Goal: Information Seeking & Learning: Find specific fact

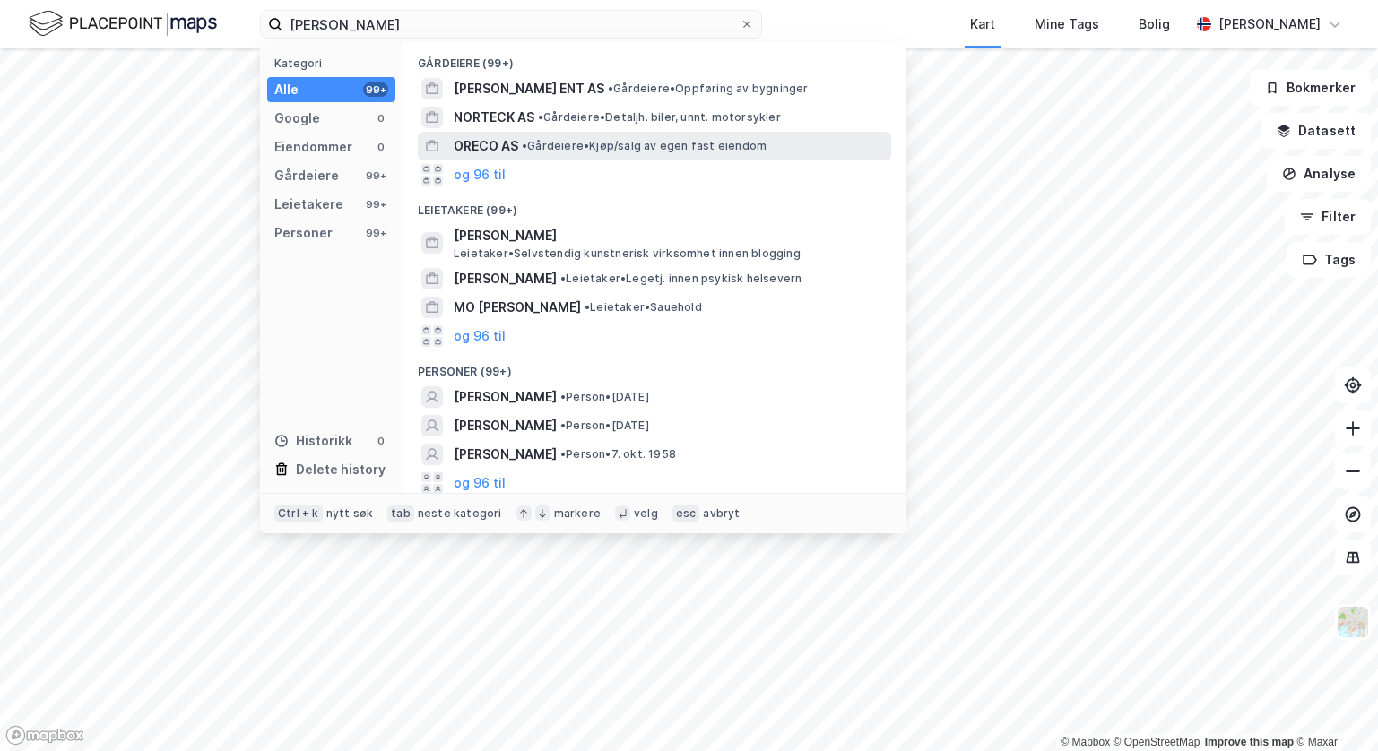
scroll to position [4, 0]
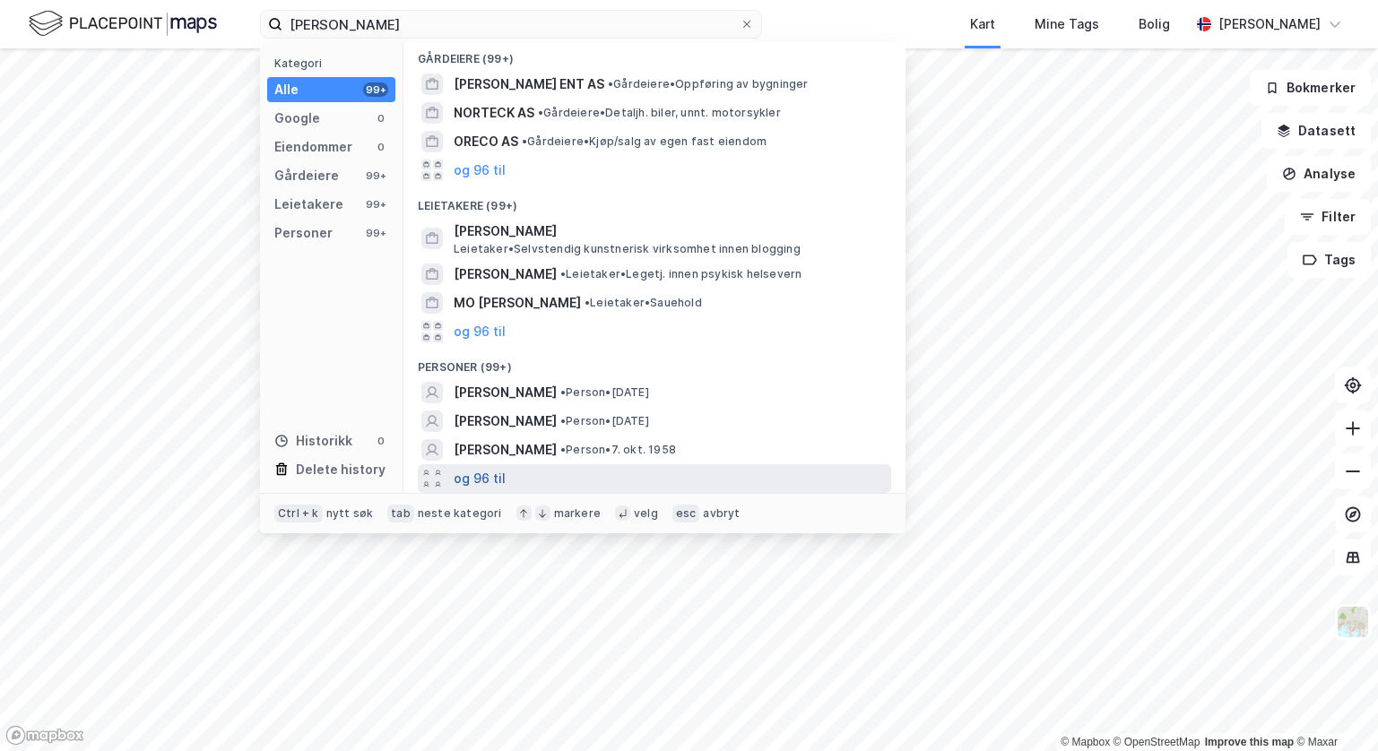
type input "[PERSON_NAME]"
click at [481, 479] on button "og 96 til" at bounding box center [480, 479] width 52 height 22
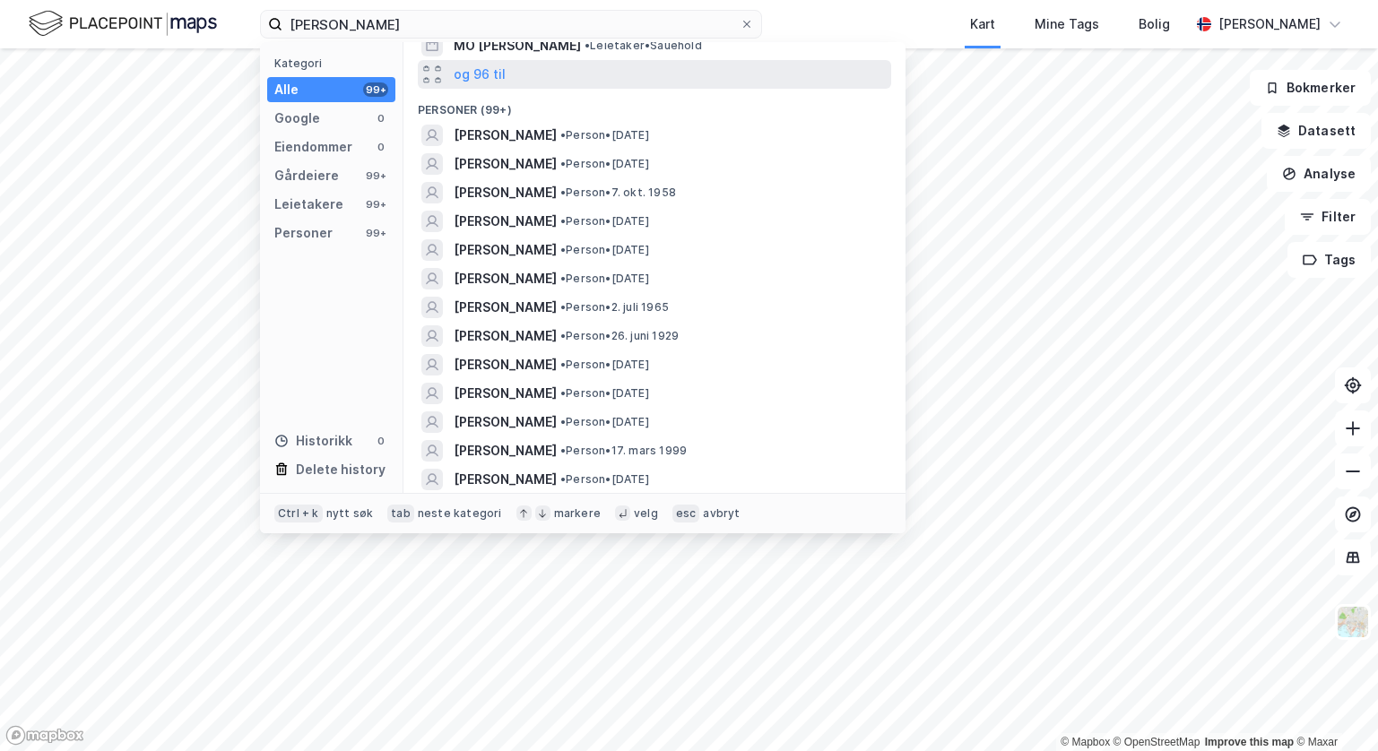
scroll to position [273, 0]
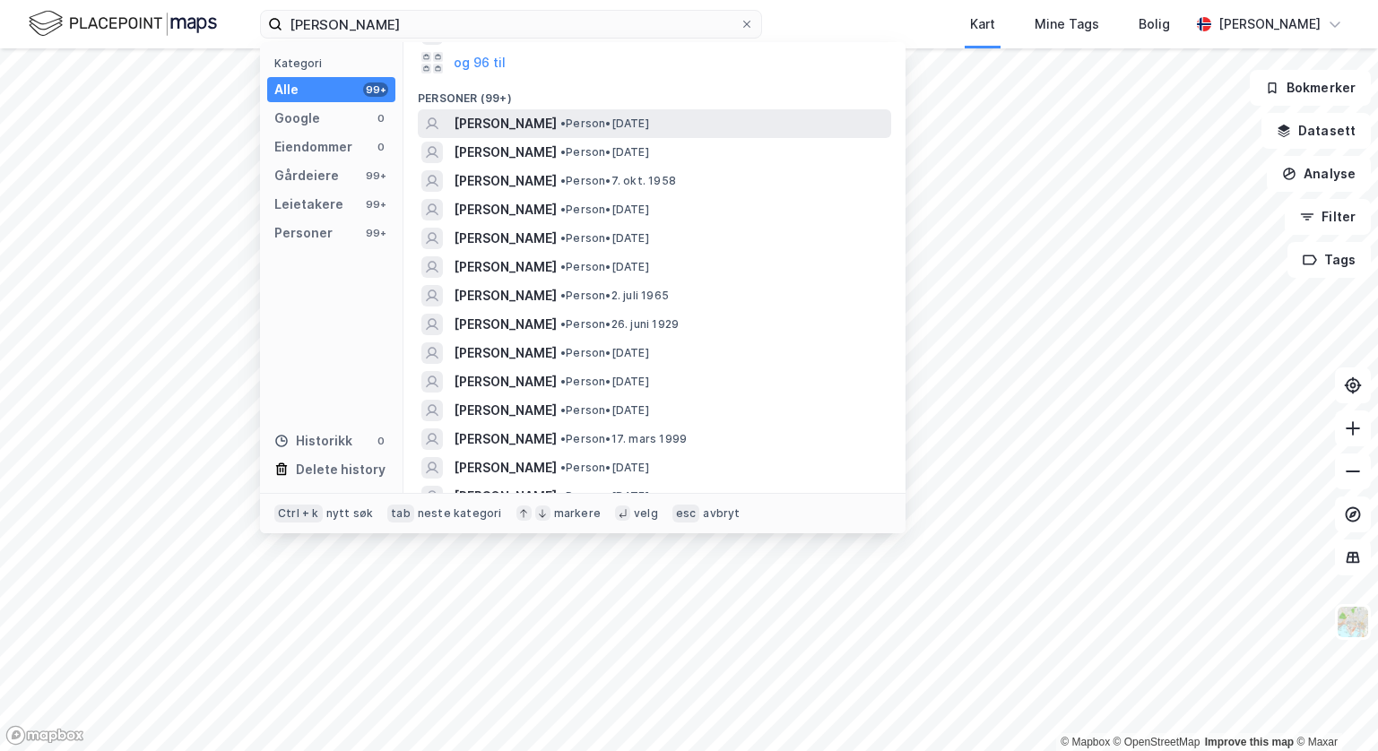
click at [539, 114] on span "[PERSON_NAME]" at bounding box center [505, 124] width 103 height 22
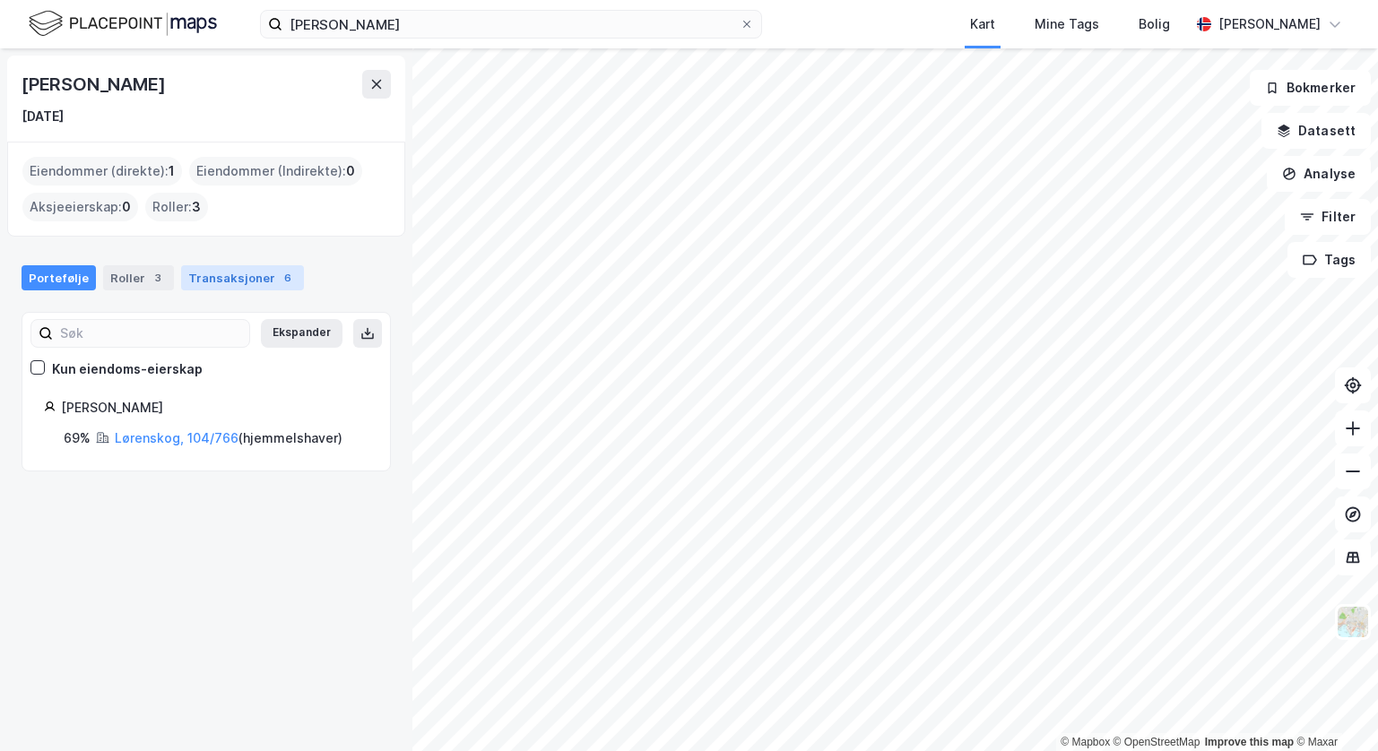
click at [229, 279] on div "Transaksjoner 6" at bounding box center [242, 277] width 123 height 25
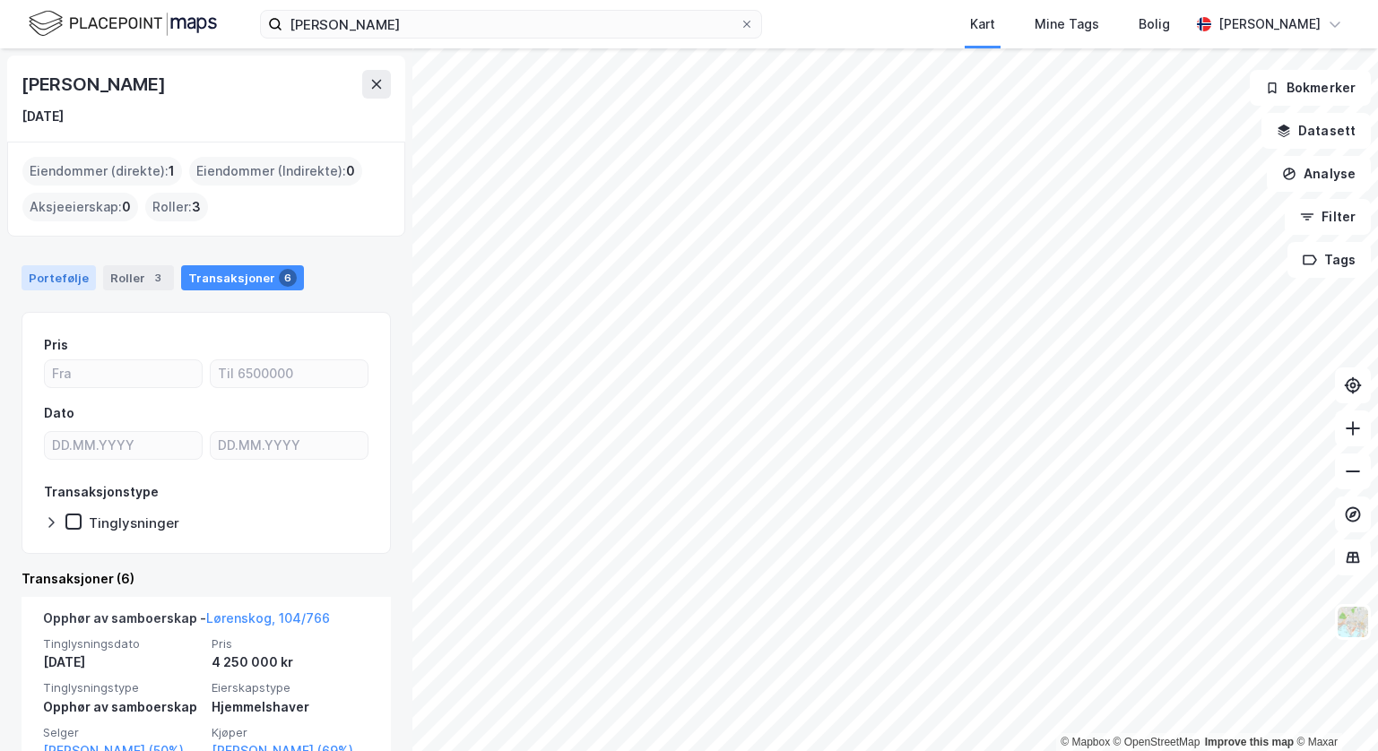
click at [57, 278] on div "Portefølje" at bounding box center [59, 277] width 74 height 25
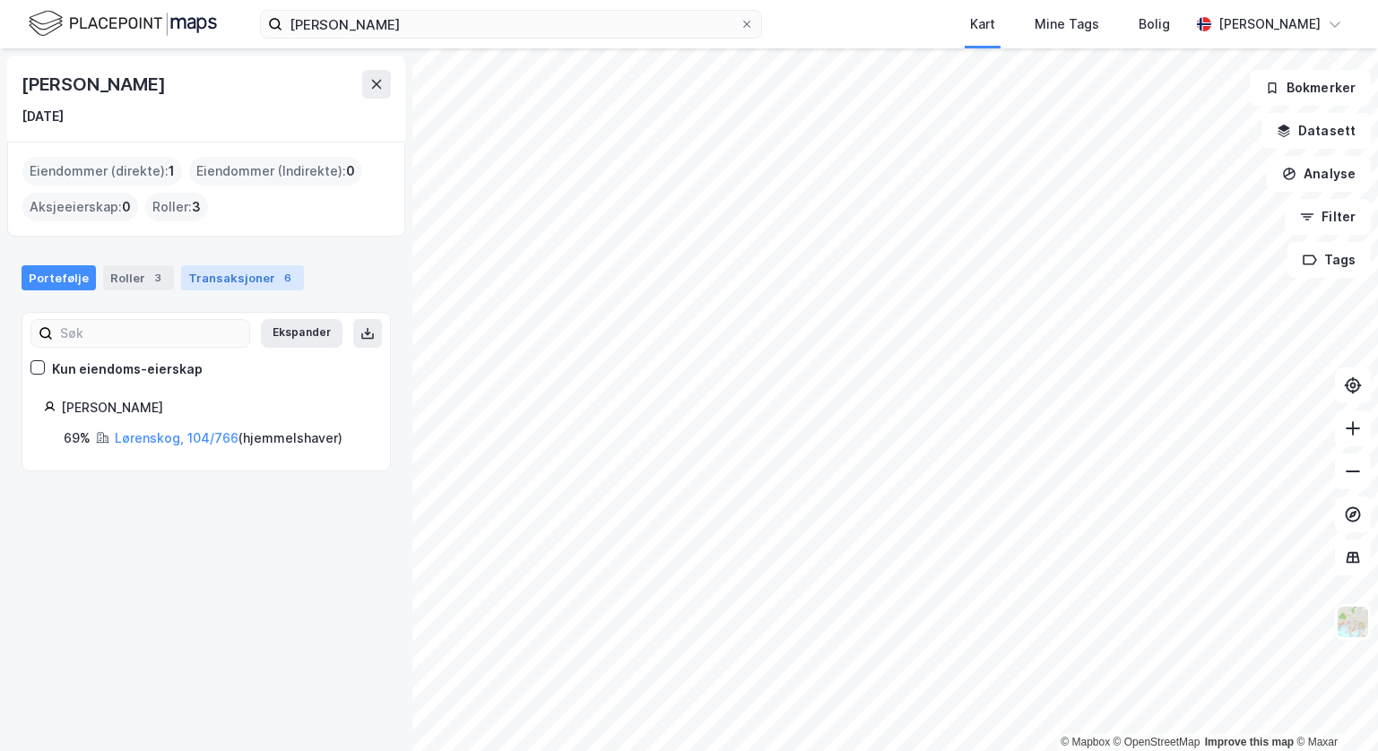
click at [238, 271] on div "Transaksjoner 6" at bounding box center [242, 277] width 123 height 25
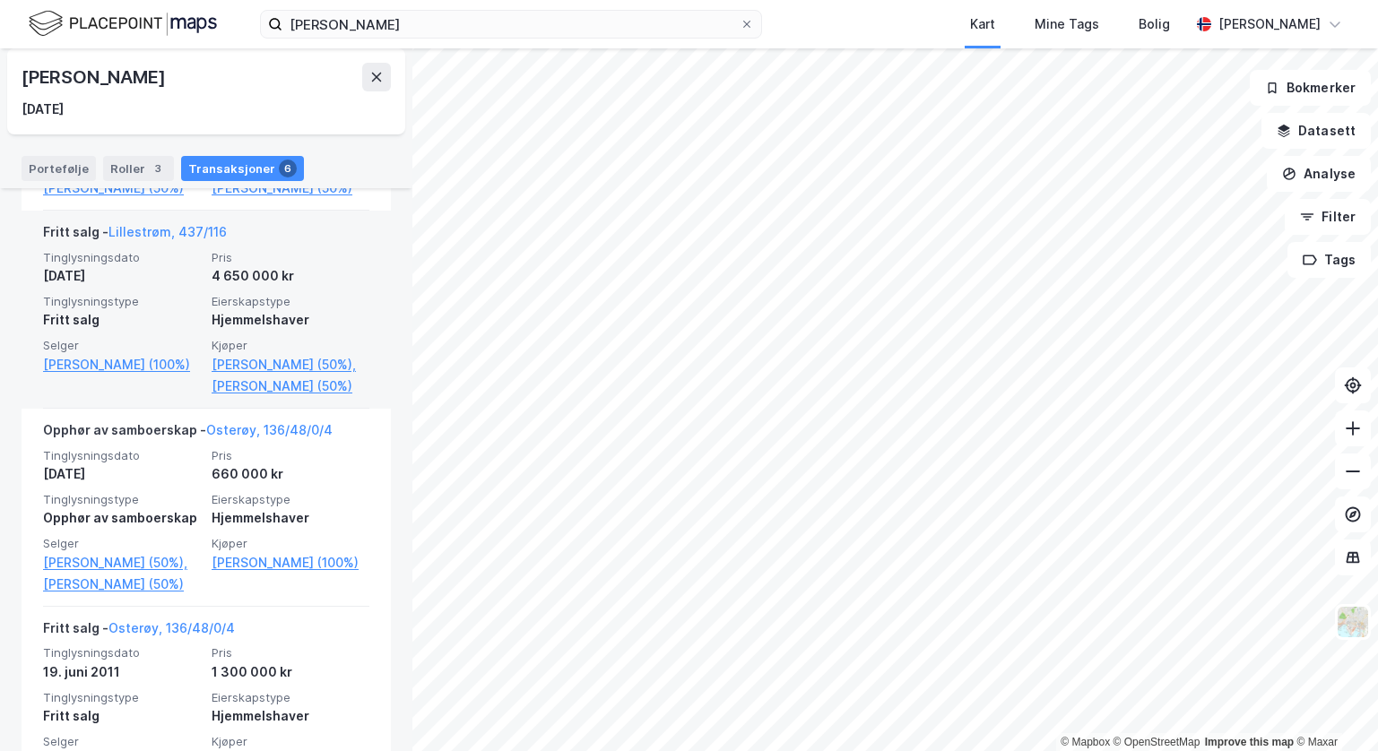
scroll to position [1076, 0]
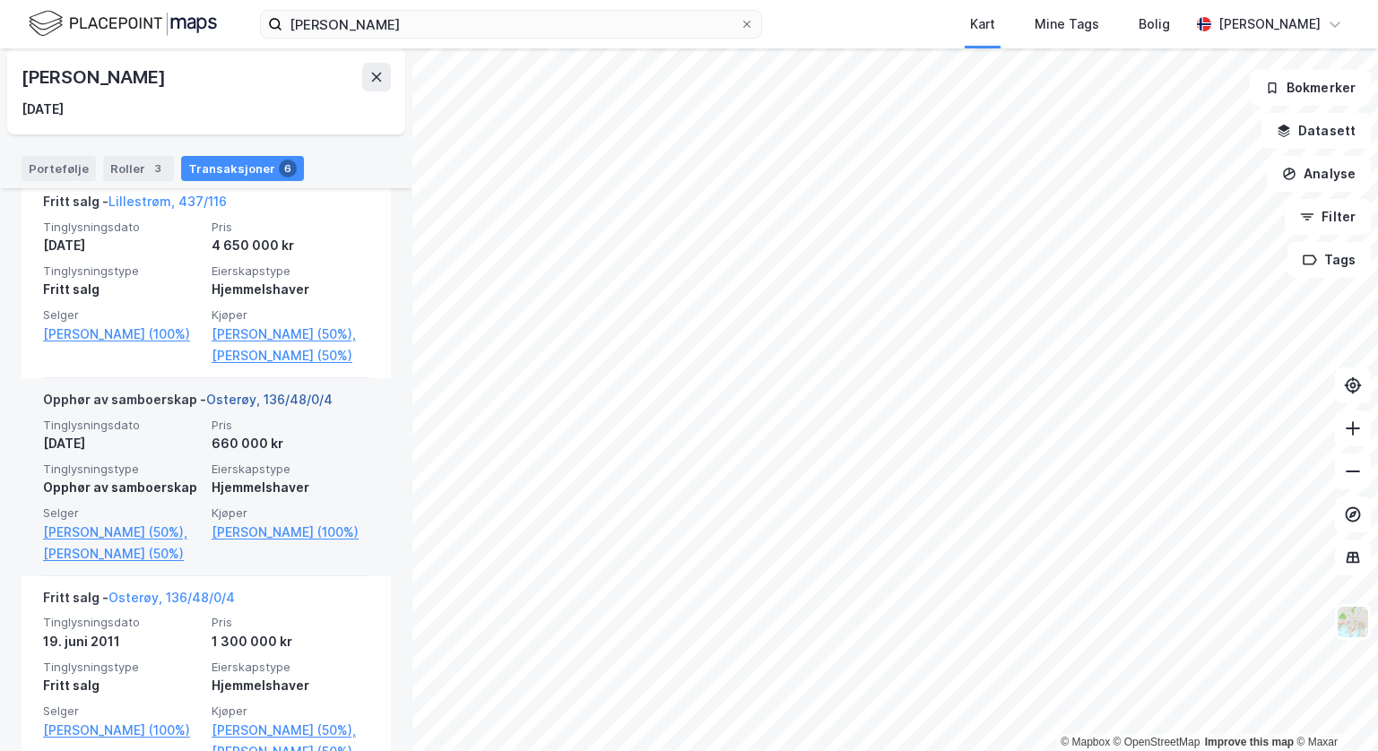
click at [235, 407] on link "Osterøy, 136/48/0/4" at bounding box center [269, 399] width 126 height 15
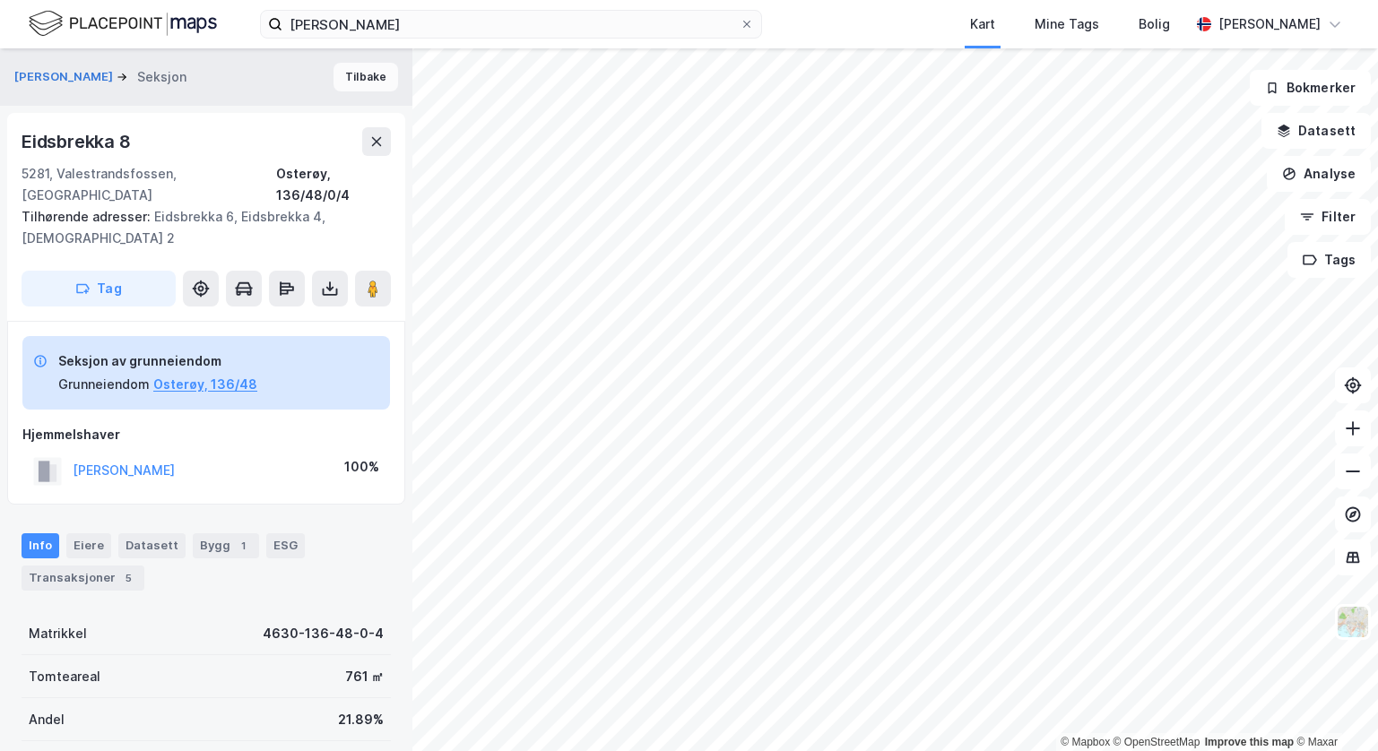
click at [346, 84] on button "Tilbake" at bounding box center [366, 77] width 65 height 29
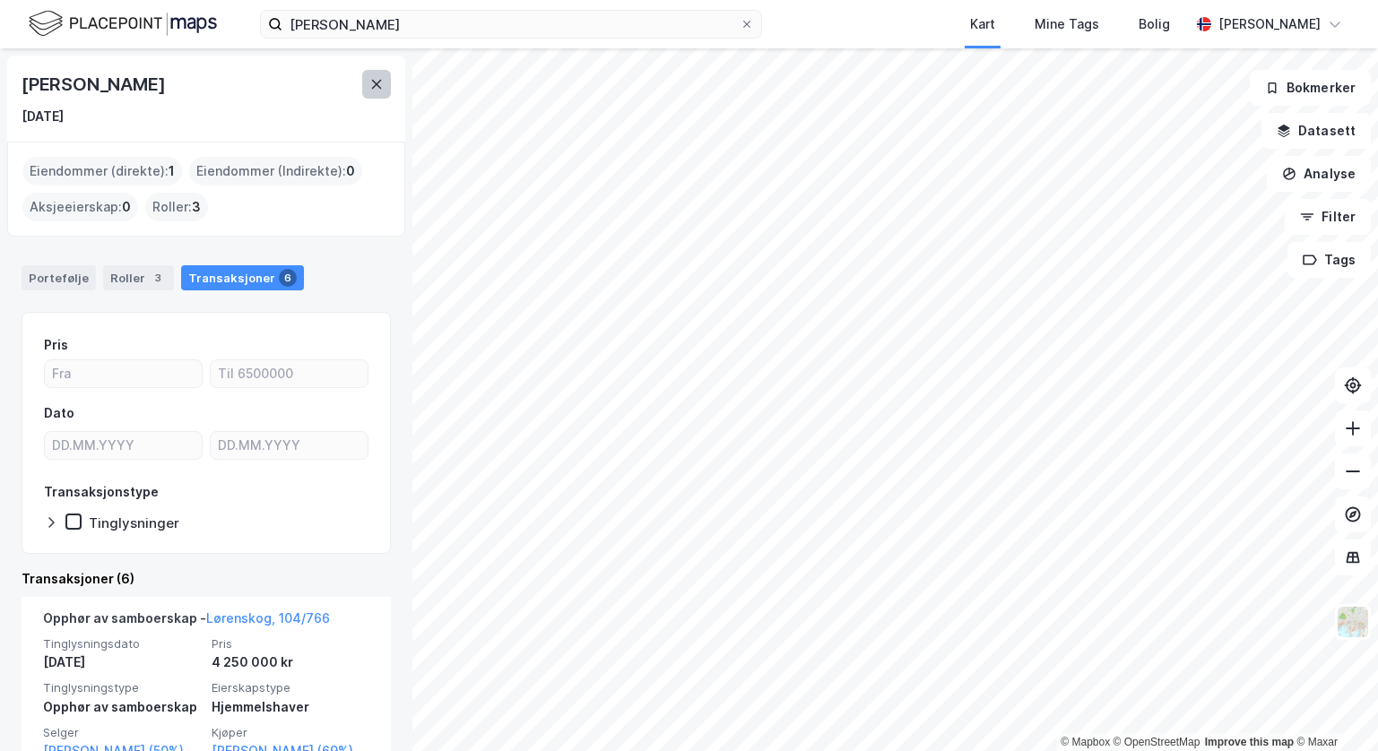
click at [377, 82] on icon at bounding box center [376, 84] width 14 height 14
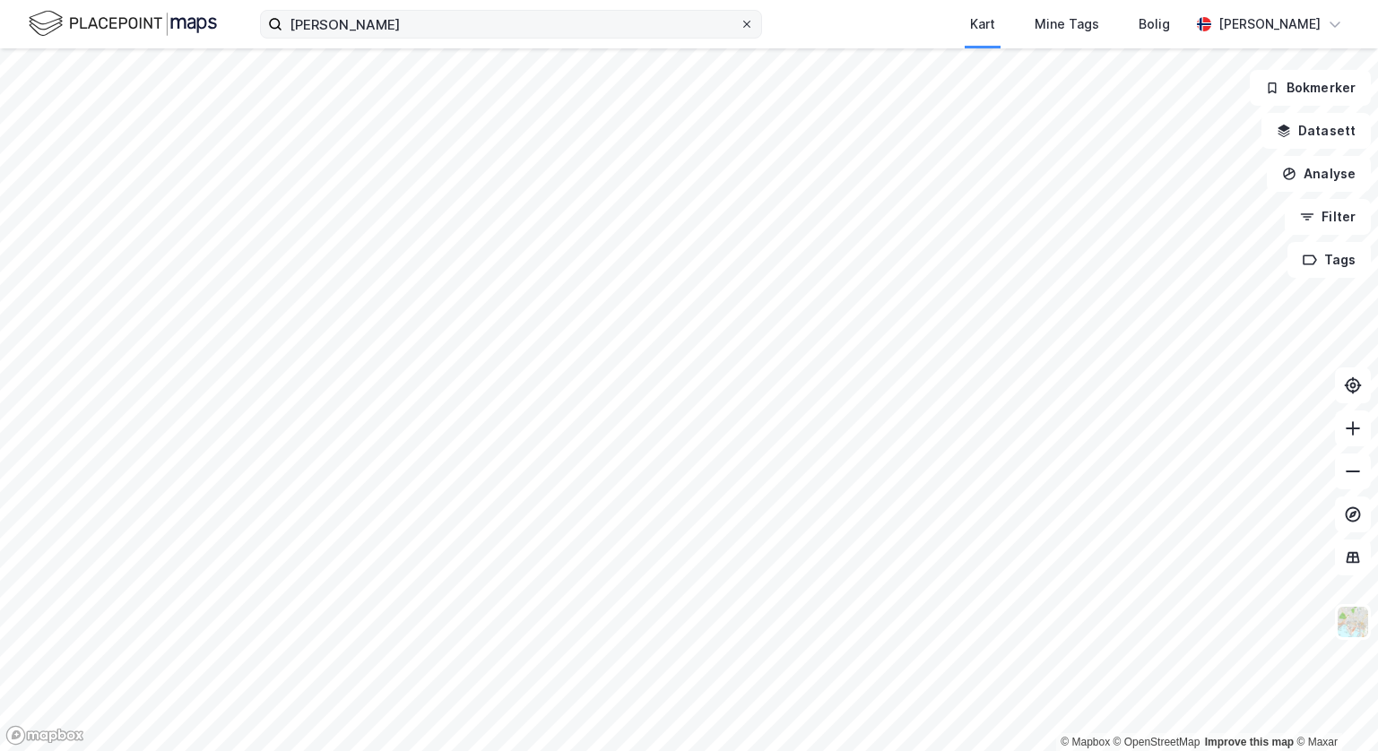
click at [753, 25] on label "[PERSON_NAME]" at bounding box center [511, 24] width 502 height 29
click at [740, 25] on input "[PERSON_NAME]" at bounding box center [510, 24] width 457 height 27
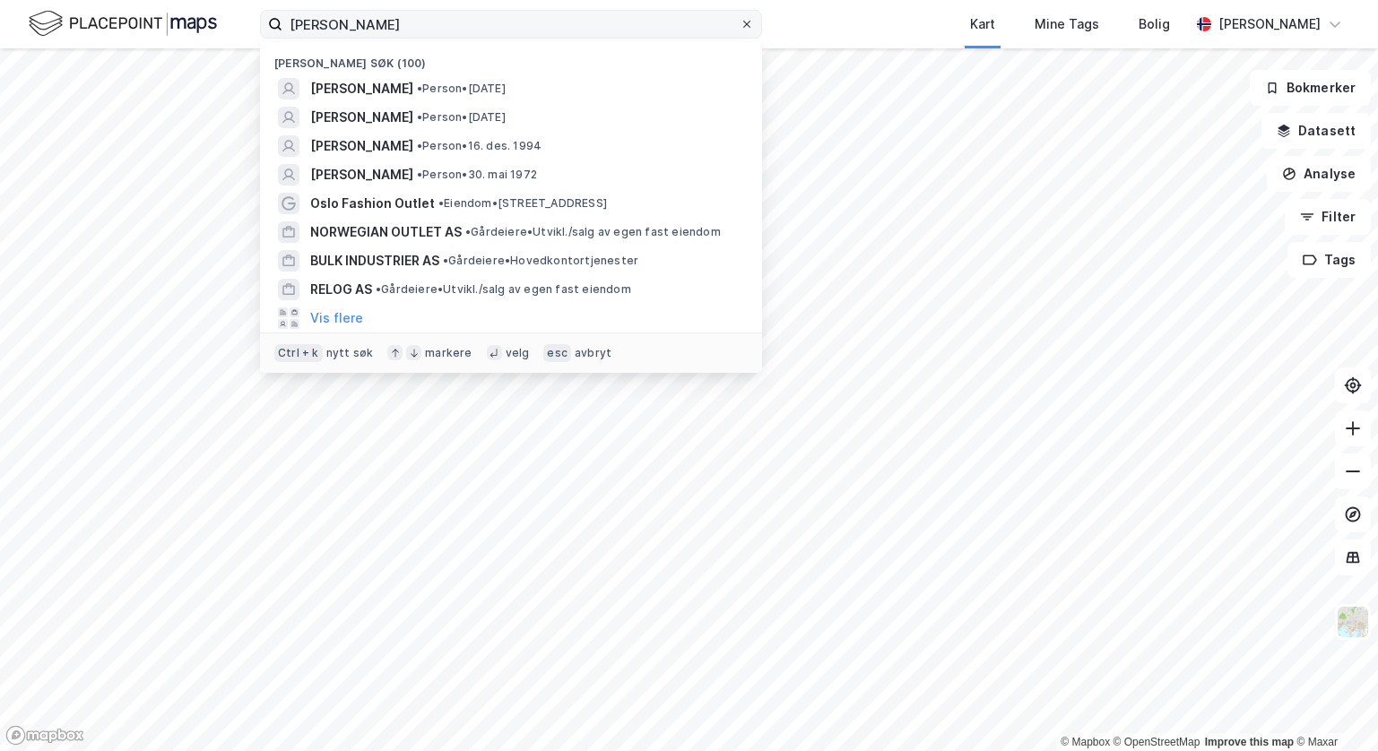
click at [744, 19] on icon at bounding box center [747, 24] width 11 height 11
click at [740, 19] on input "[PERSON_NAME]" at bounding box center [510, 24] width 457 height 27
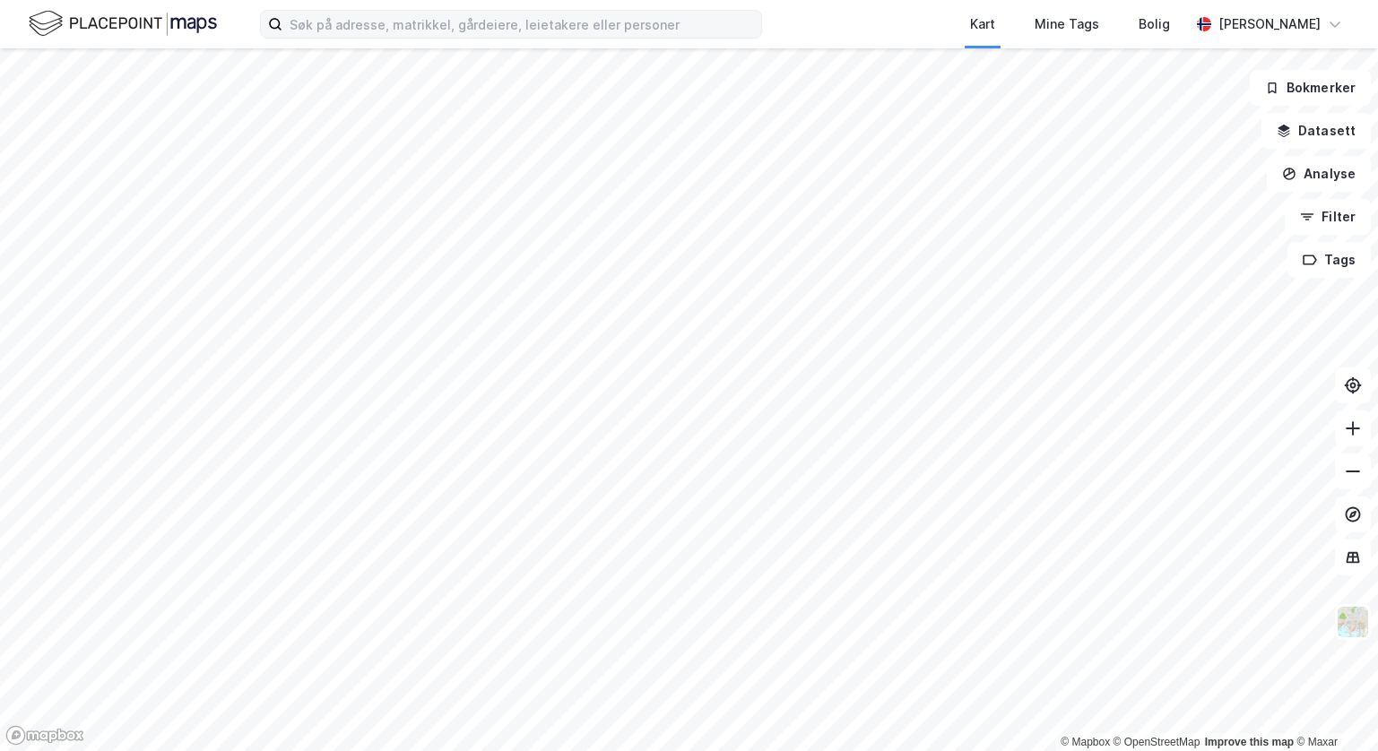
click at [812, 30] on div "Kart Mine Tags [PERSON_NAME]" at bounding box center [689, 24] width 1378 height 48
